Goal: Transaction & Acquisition: Book appointment/travel/reservation

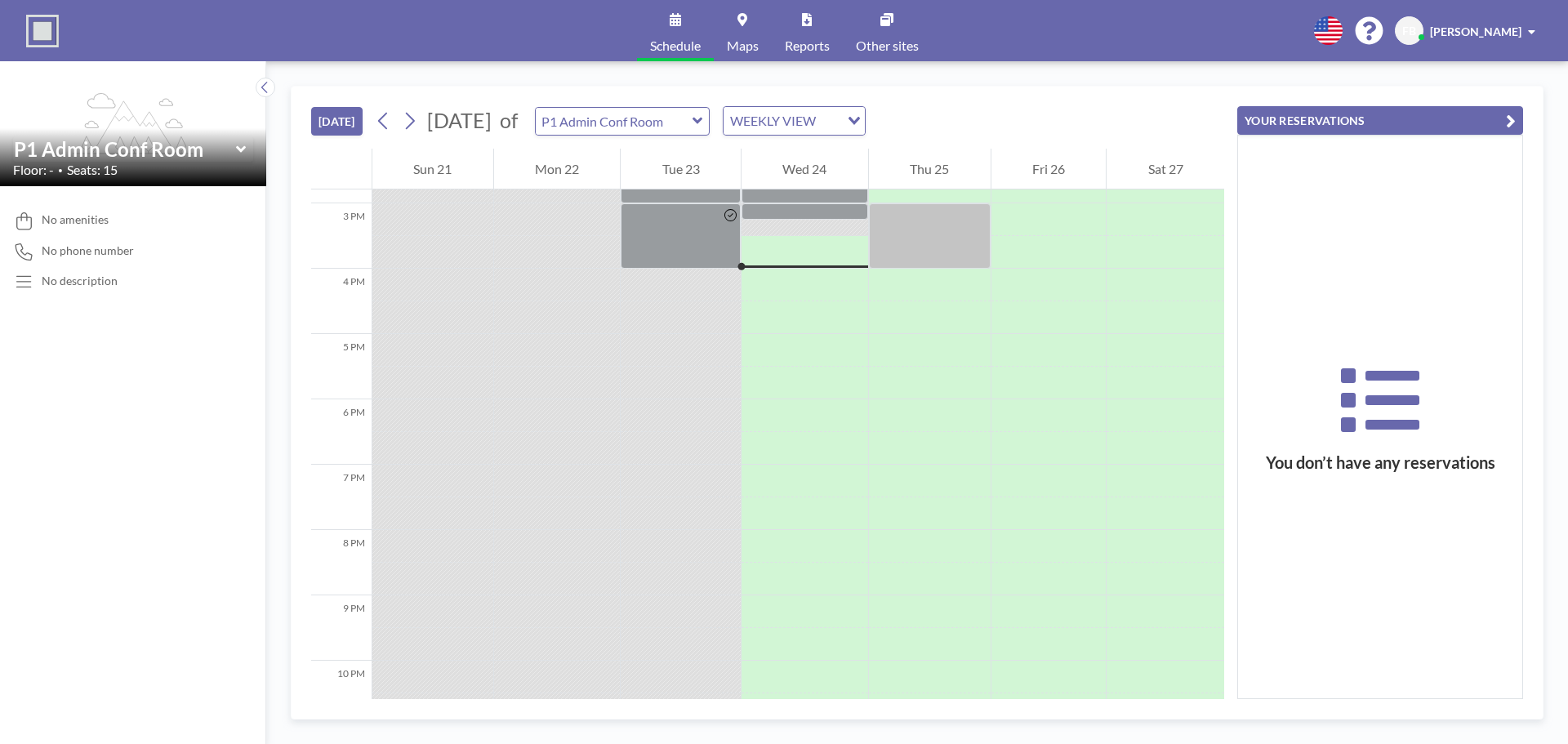
scroll to position [980, 0]
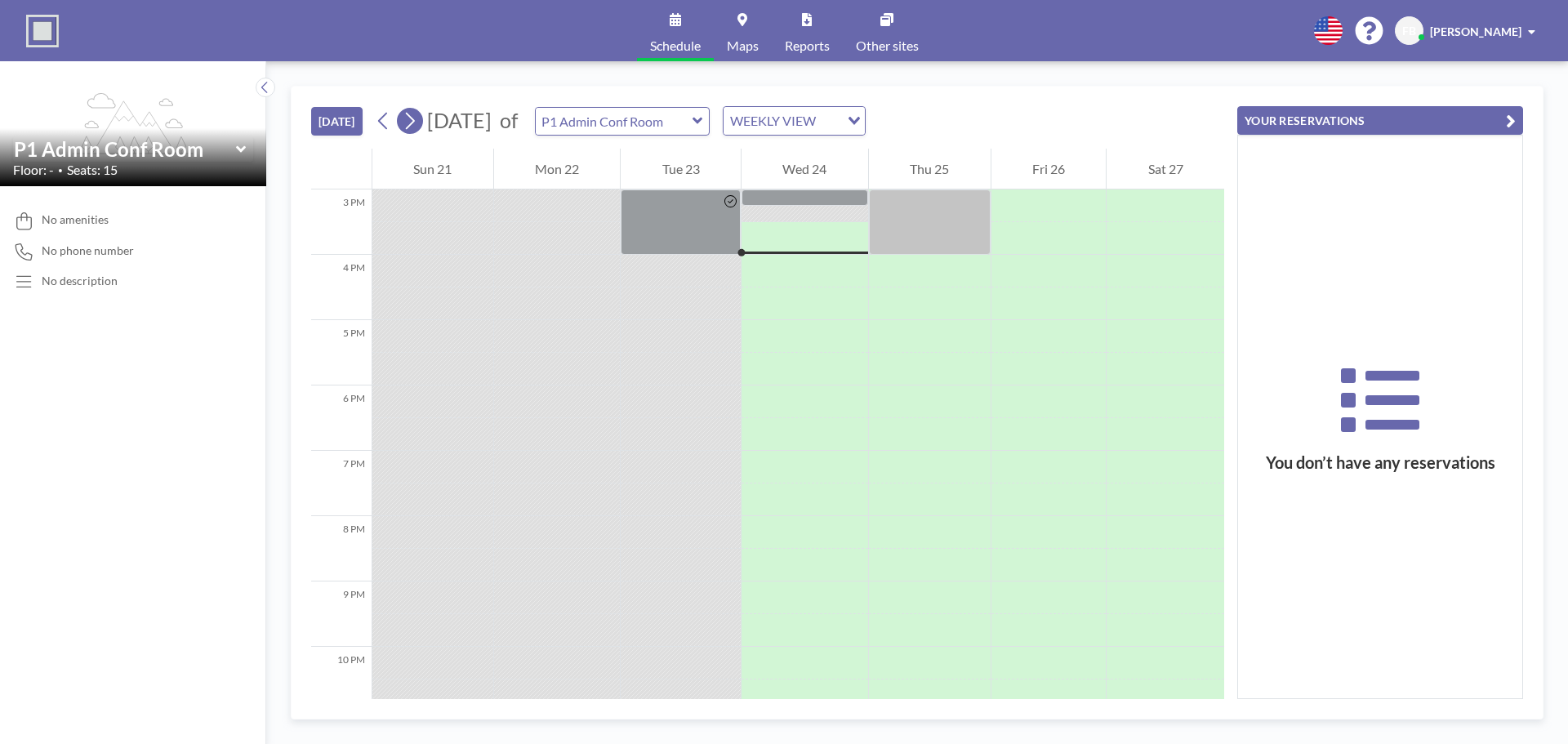
click at [411, 126] on icon at bounding box center [409, 120] width 16 height 24
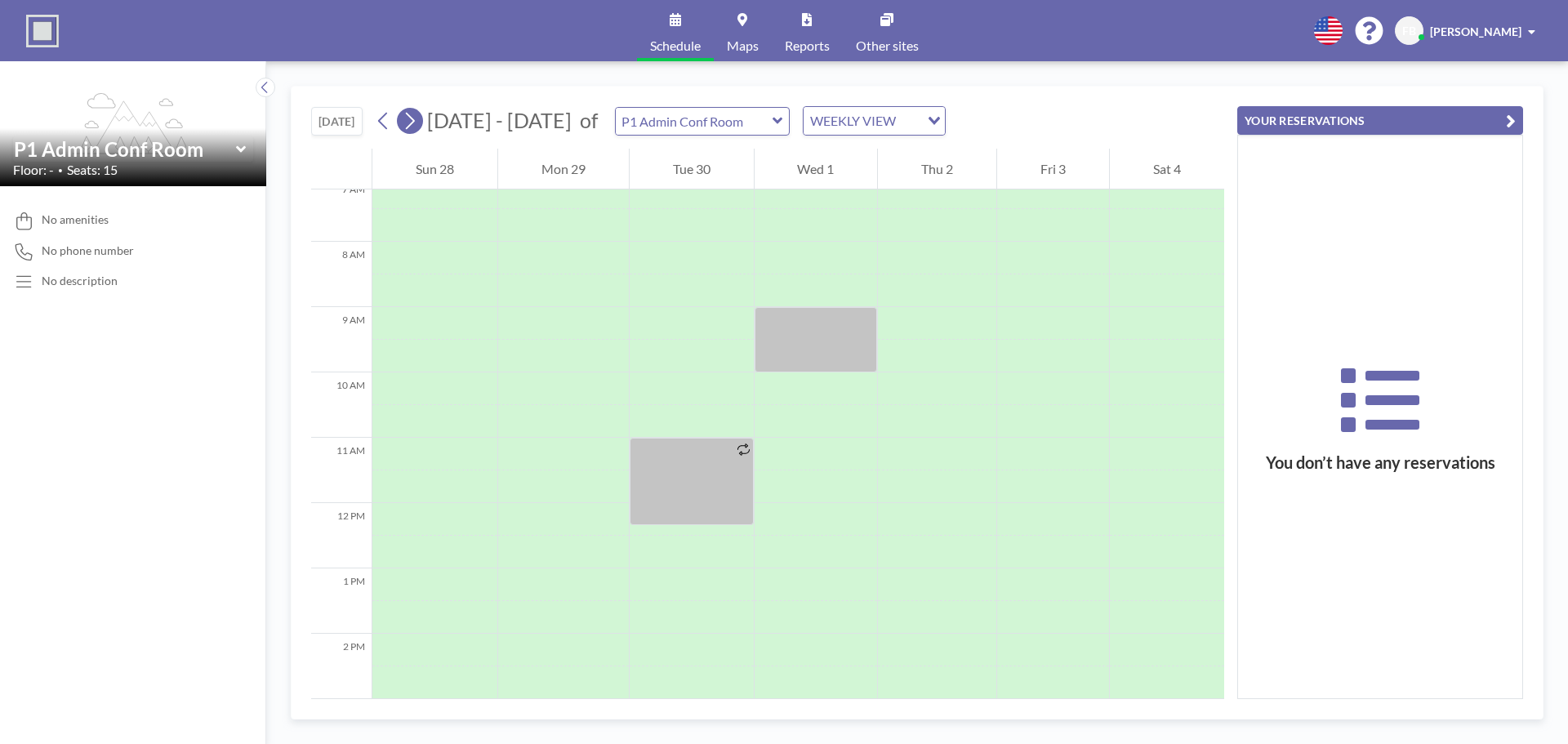
scroll to position [490, 0]
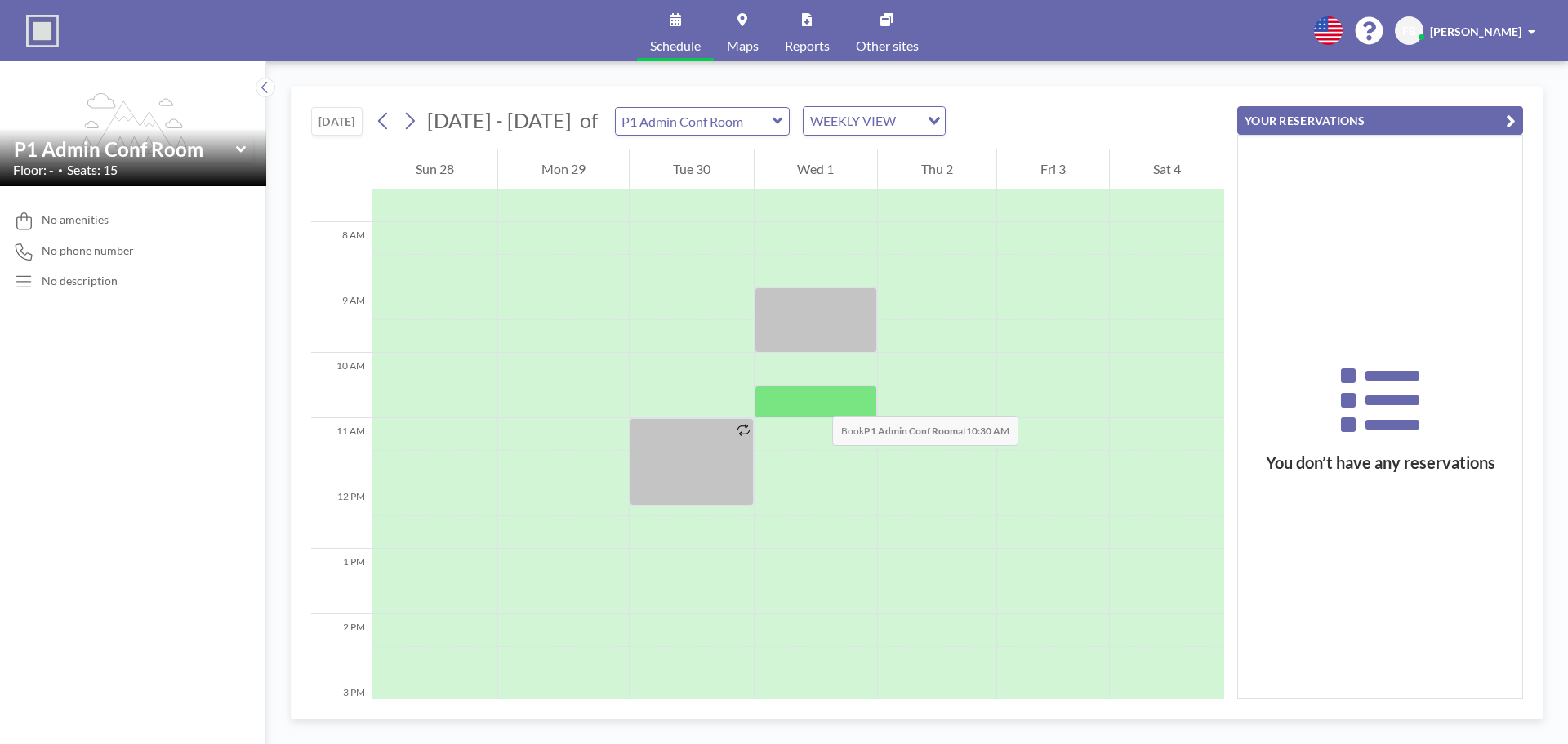
click at [816, 399] on div at bounding box center [816, 402] width 123 height 32
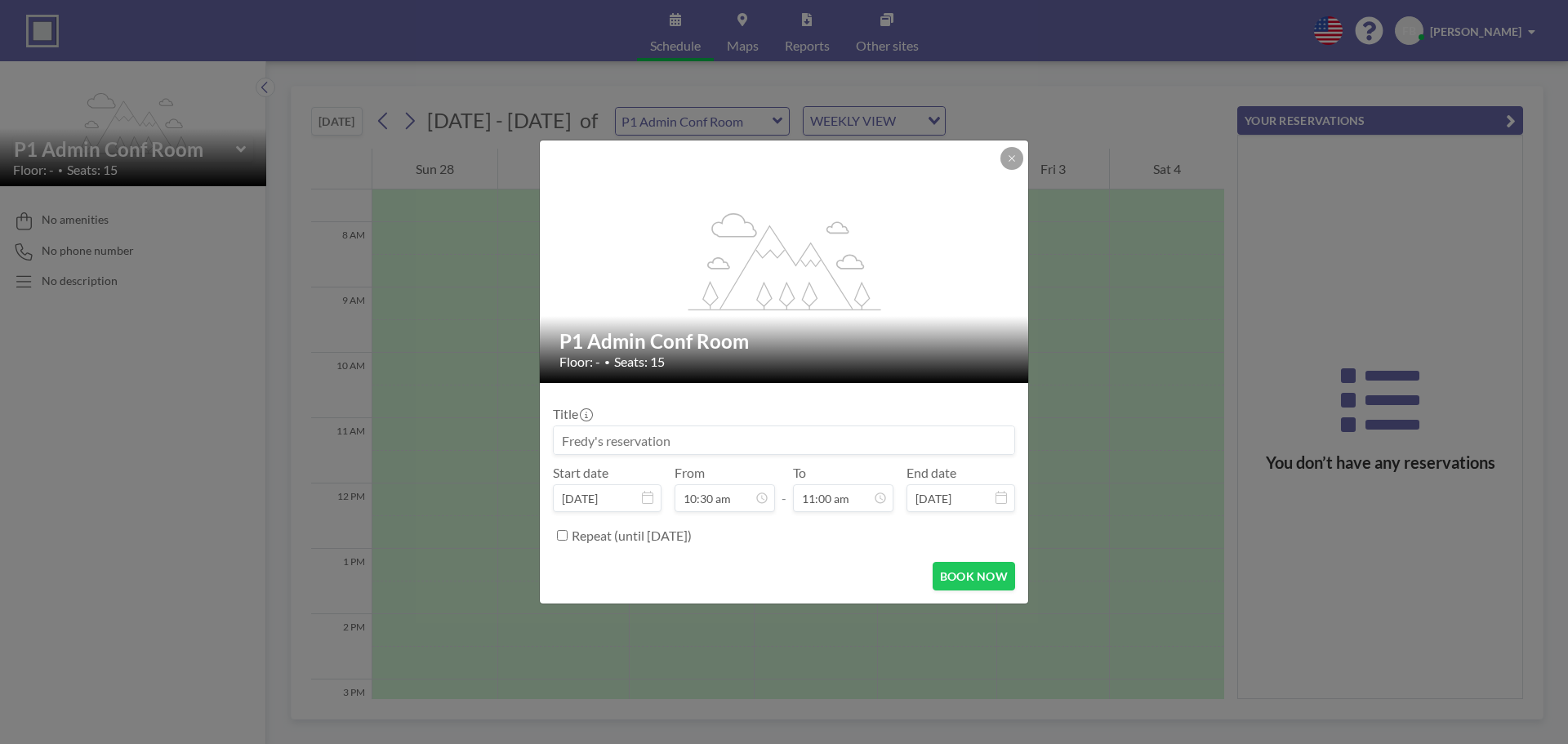
click at [816, 399] on div "Title Start date [DATE] From 10:30 am - To 11:00 am End date [DATE] Repeat (unt…" at bounding box center [784, 472] width 462 height 152
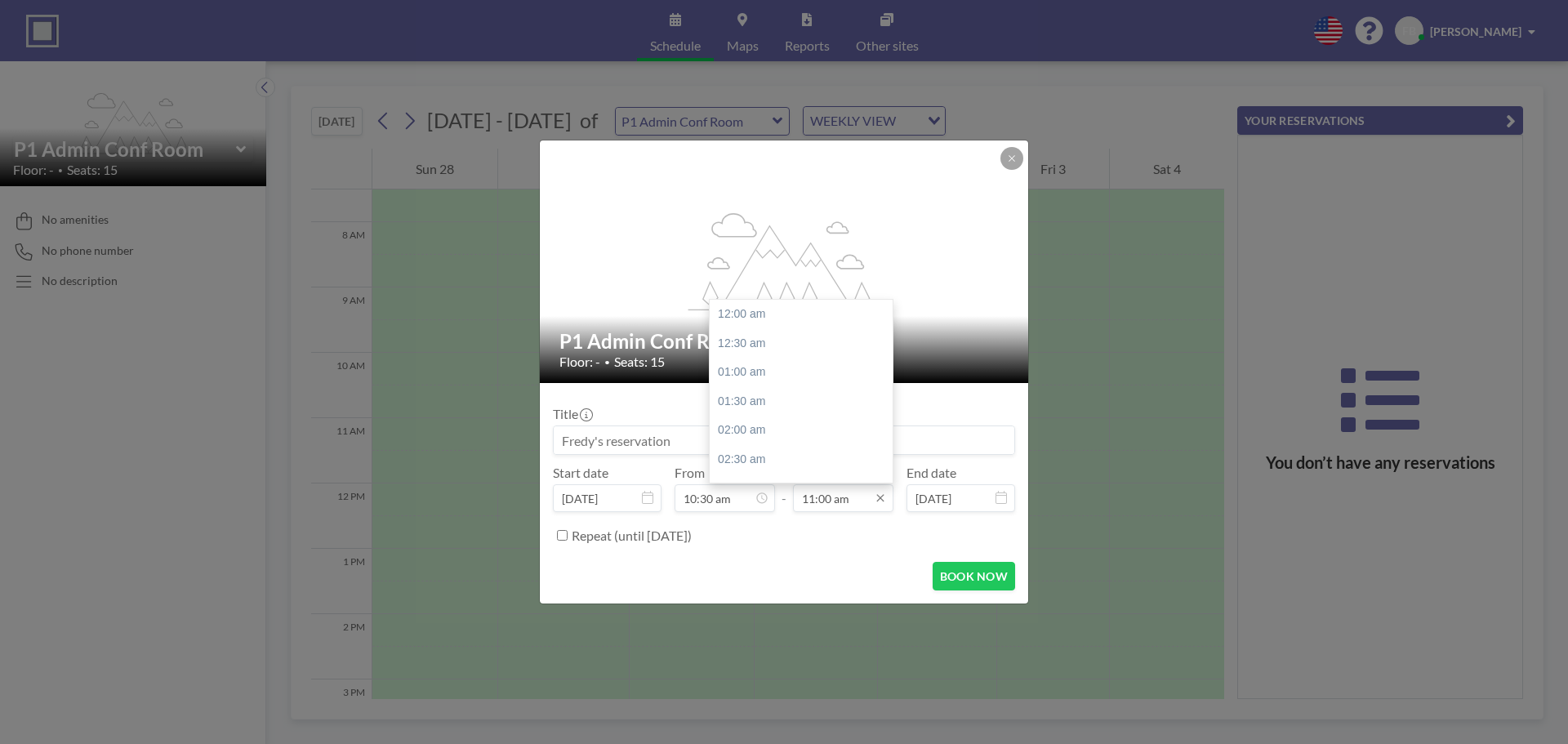
scroll to position [639, 0]
click at [826, 497] on input "11:00 am" at bounding box center [843, 497] width 101 height 27
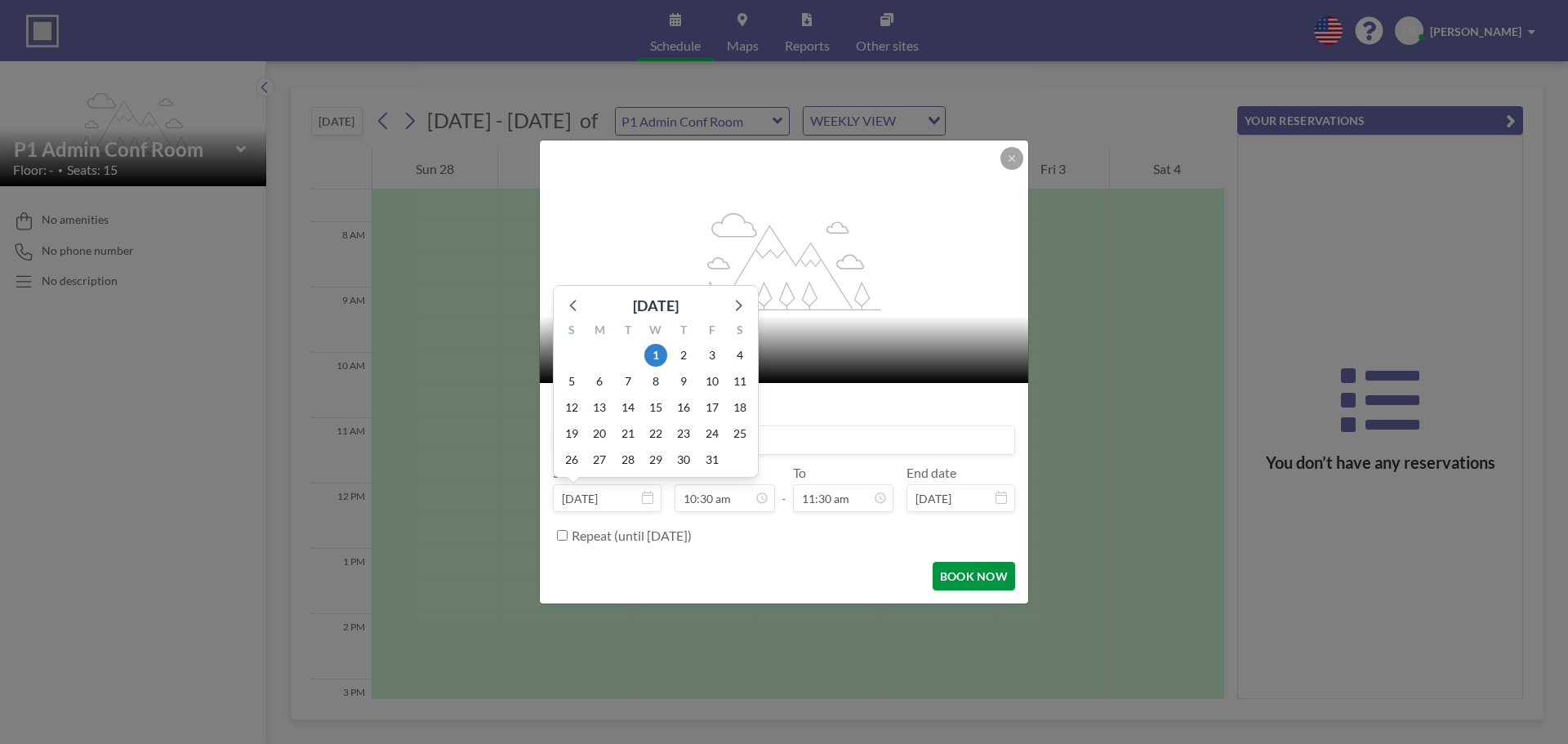
scroll to position [610, 0]
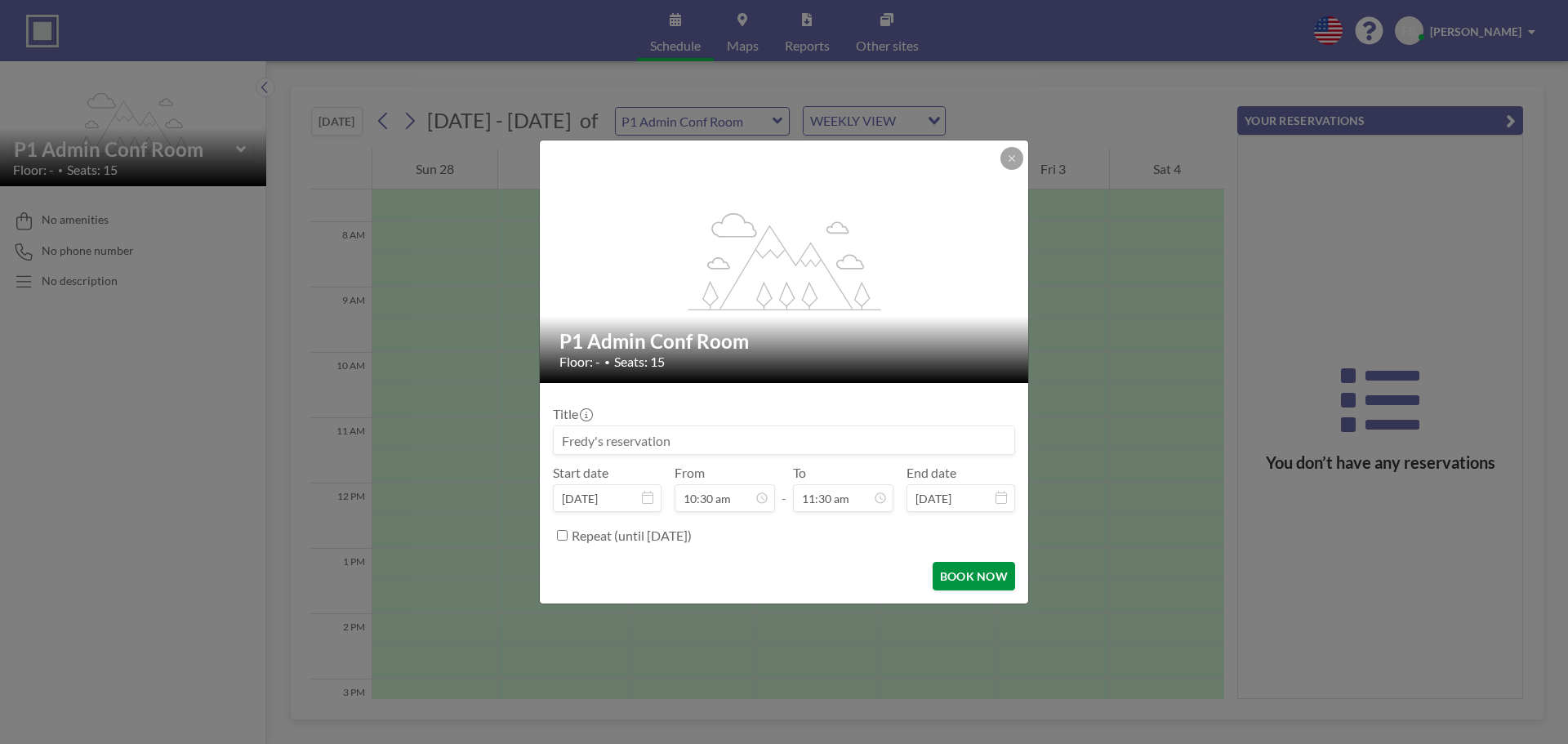
type input "11:30 am"
click at [973, 578] on button "BOOK NOW" at bounding box center [973, 576] width 82 height 28
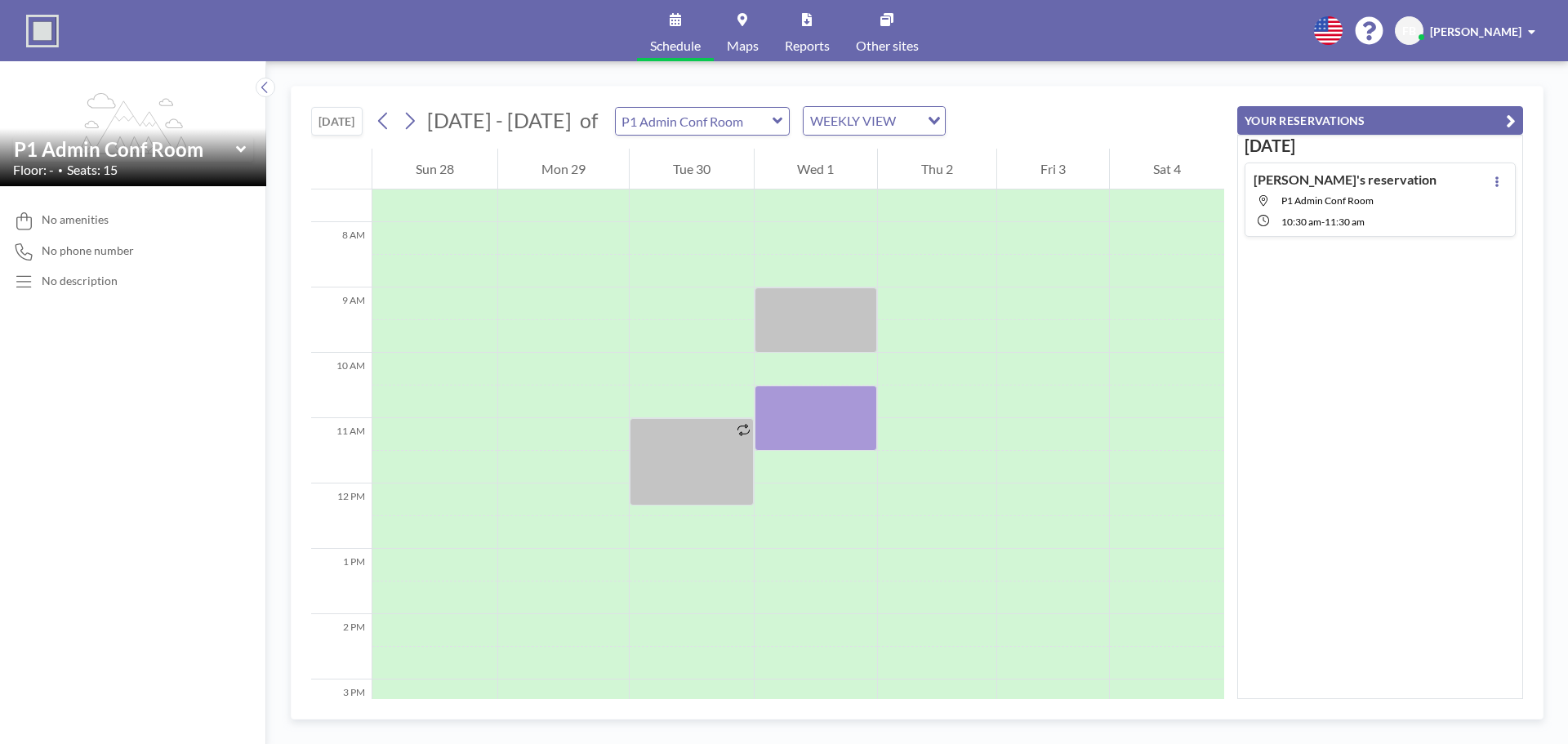
click at [772, 123] on icon at bounding box center [777, 121] width 10 height 7
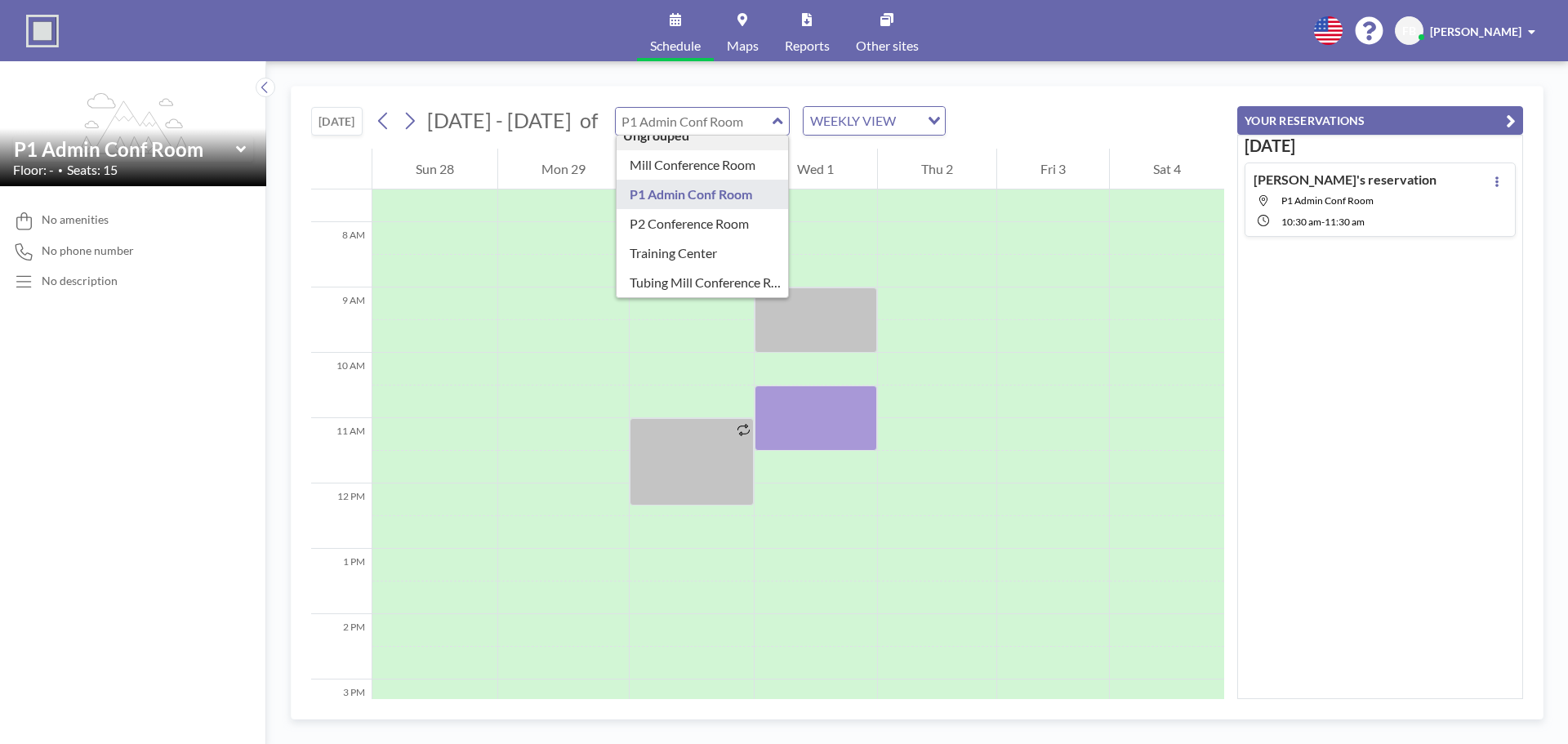
scroll to position [0, 0]
click at [1002, 80] on div "[DATE] [DATE] - [DATE] of Ungrouped Mill Conference Room P1 Admin Conf Room P2 …" at bounding box center [917, 402] width 1301 height 682
click at [770, 119] on div "Ungrouped Mill Conference Room P1 Admin Conf Room P2 Conference Room Training C…" at bounding box center [702, 121] width 176 height 28
click at [772, 127] on icon at bounding box center [777, 121] width 11 height 17
type input "P1 Admin Conf Room"
